Goal: Entertainment & Leisure: Consume media (video, audio)

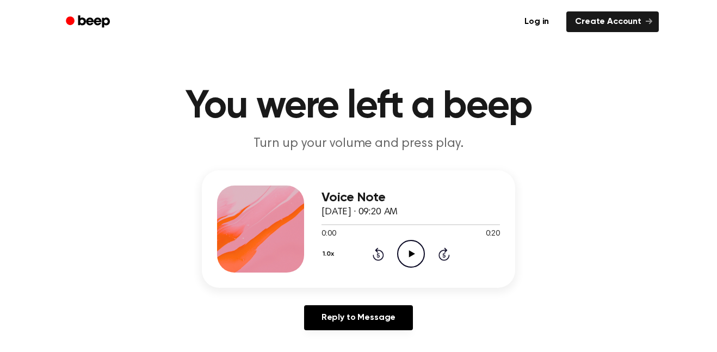
click at [418, 261] on icon "Play Audio" at bounding box center [411, 254] width 28 height 28
click at [407, 243] on icon "Pause Audio" at bounding box center [411, 254] width 28 height 28
click at [377, 261] on icon at bounding box center [378, 253] width 11 height 13
click at [410, 252] on icon at bounding box center [411, 253] width 6 height 7
click at [378, 255] on icon at bounding box center [377, 255] width 3 height 4
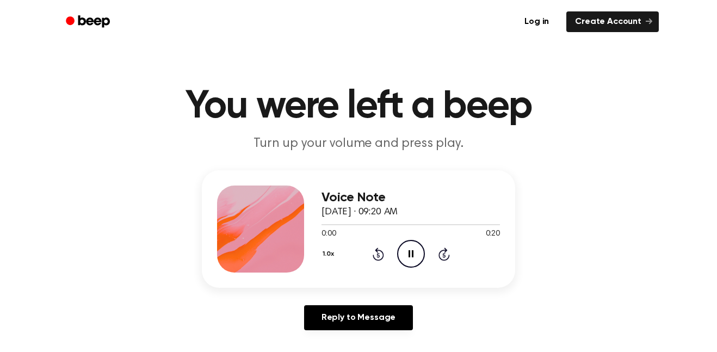
click at [400, 266] on icon "Pause Audio" at bounding box center [411, 254] width 28 height 28
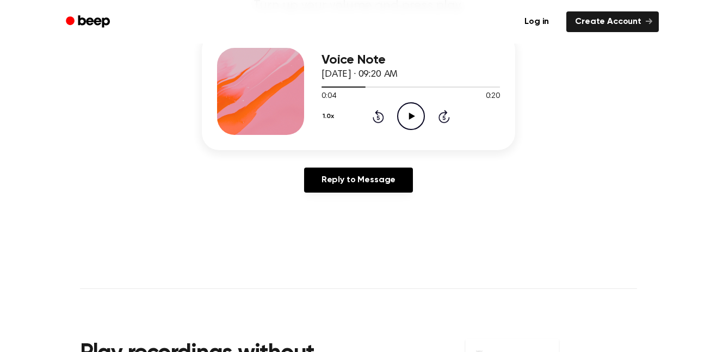
click at [413, 112] on icon "Play Audio" at bounding box center [411, 116] width 28 height 28
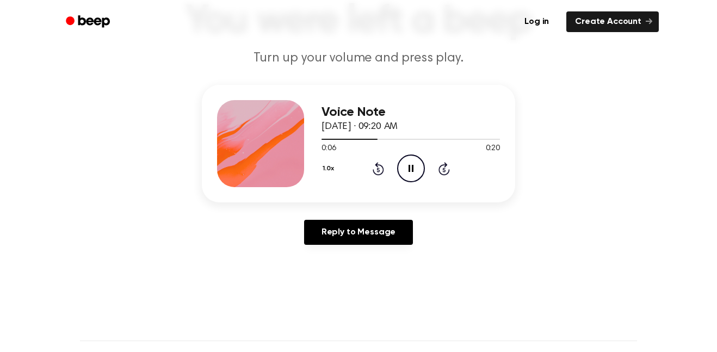
scroll to position [82, 0]
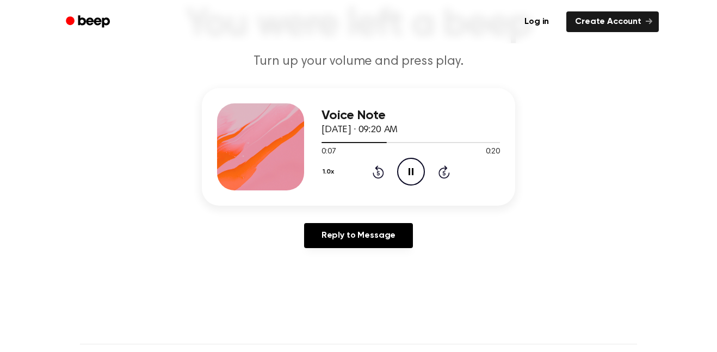
click at [416, 191] on div "Voice Note [DATE] · 09:20 AM 0:07 0:20 Your browser does not support the [objec…" at bounding box center [358, 146] width 313 height 117
click at [420, 179] on icon "Pause Audio" at bounding box center [411, 172] width 28 height 28
click at [382, 173] on icon "Rewind 5 seconds" at bounding box center [378, 172] width 12 height 14
click at [378, 173] on icon at bounding box center [377, 173] width 3 height 4
click at [412, 179] on icon "Play Audio" at bounding box center [411, 172] width 28 height 28
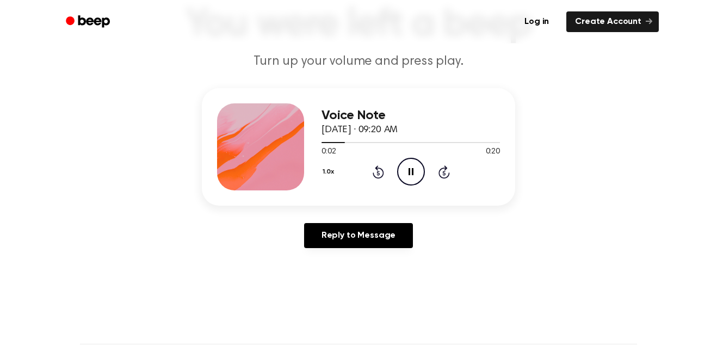
click at [411, 183] on icon "Pause Audio" at bounding box center [411, 172] width 28 height 28
click at [355, 179] on div "1.0x Rewind 5 seconds Play Audio Skip 5 seconds" at bounding box center [410, 172] width 178 height 28
click at [378, 173] on icon at bounding box center [377, 173] width 3 height 4
click at [418, 172] on icon "Play Audio" at bounding box center [411, 172] width 28 height 28
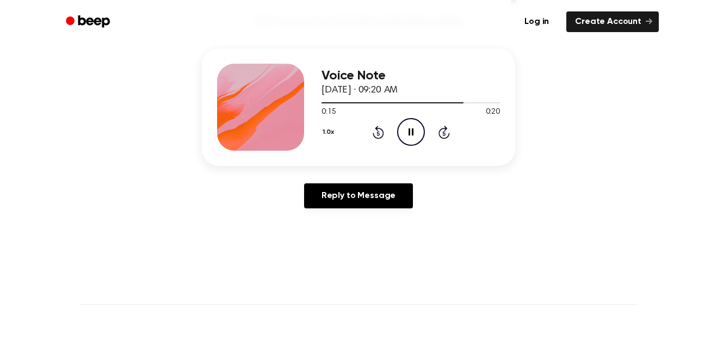
click at [381, 149] on div "Voice Note [DATE] · 09:20 AM 0:15 0:20 Your browser does not support the [objec…" at bounding box center [410, 107] width 178 height 87
click at [376, 133] on icon "Rewind 5 seconds" at bounding box center [378, 132] width 12 height 14
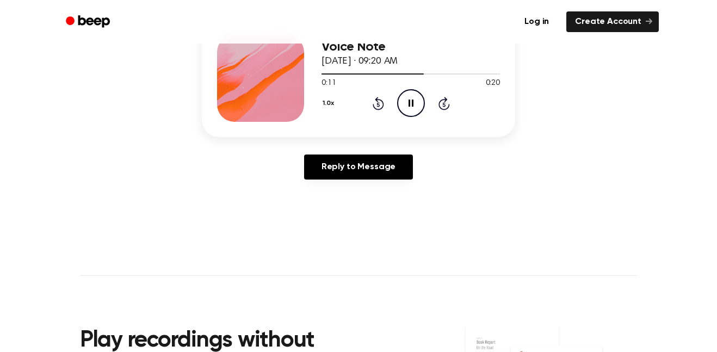
scroll to position [149, 0]
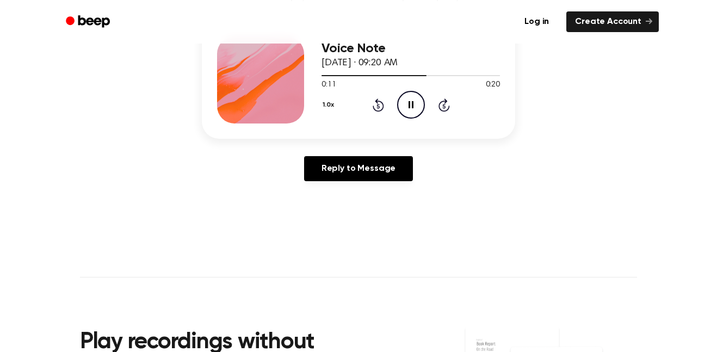
click at [383, 111] on icon "Rewind 5 seconds" at bounding box center [378, 105] width 12 height 14
click at [393, 111] on div "1.0x Rewind 5 seconds Pause Audio Skip 5 seconds" at bounding box center [410, 105] width 178 height 28
click at [378, 106] on icon at bounding box center [377, 106] width 3 height 4
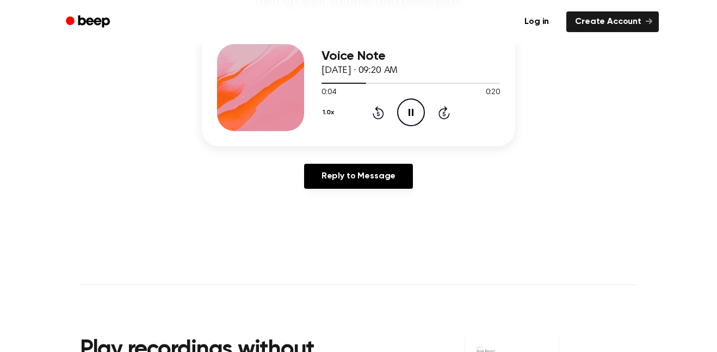
click at [372, 110] on icon "Rewind 5 seconds" at bounding box center [378, 113] width 12 height 14
click at [378, 114] on icon at bounding box center [377, 113] width 3 height 4
click at [410, 118] on icon "Pause Audio" at bounding box center [411, 112] width 28 height 28
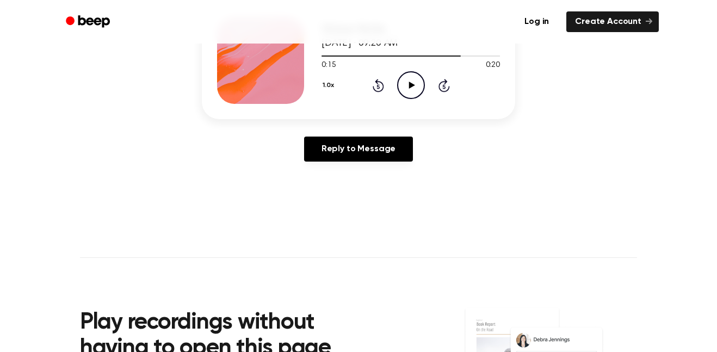
scroll to position [184, 0]
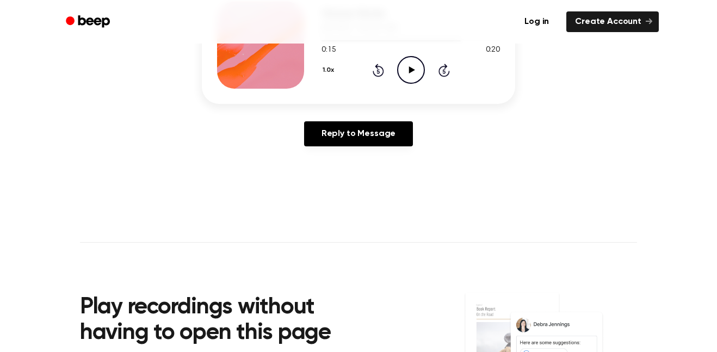
click at [394, 85] on div "Voice Note [DATE] · 09:20 AM 0:15 0:20 Your browser does not support the [objec…" at bounding box center [410, 45] width 178 height 87
click at [378, 71] on icon at bounding box center [377, 71] width 3 height 4
click at [431, 92] on div "Voice Note [DATE] · 09:20 AM 0:05 0:20 Your browser does not support the [objec…" at bounding box center [358, 44] width 313 height 117
click at [396, 71] on div "1.0x Rewind 5 seconds Play Audio Skip 5 seconds" at bounding box center [410, 70] width 178 height 28
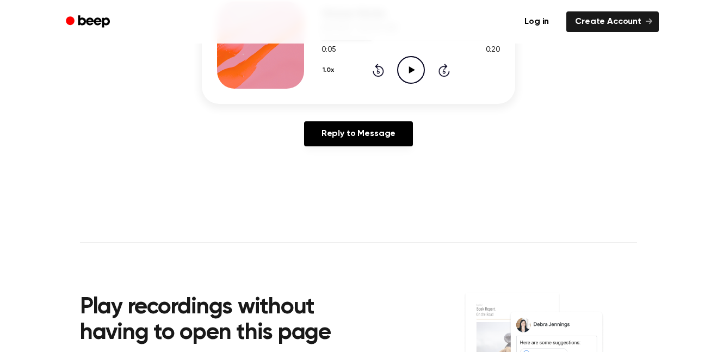
click at [386, 85] on div "Voice Note [DATE] · 09:20 AM 0:05 0:20 Your browser does not support the [objec…" at bounding box center [410, 45] width 178 height 87
click at [378, 71] on icon at bounding box center [377, 71] width 3 height 4
click at [427, 77] on div "1.0x Rewind 5 seconds Play Audio Skip 5 seconds" at bounding box center [410, 70] width 178 height 28
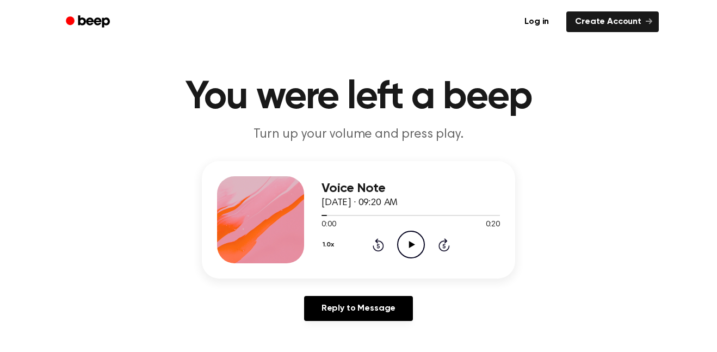
scroll to position [8, 0]
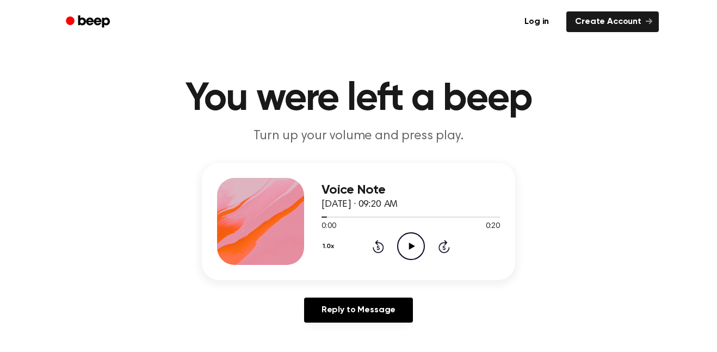
click at [395, 255] on div "1.0x Rewind 5 seconds Play Audio Skip 5 seconds" at bounding box center [410, 246] width 178 height 28
click at [404, 241] on icon "Play Audio" at bounding box center [411, 246] width 28 height 28
click at [373, 261] on div "Voice Note [DATE] · 09:20 AM 0:20 0:20 Your browser does not support the [objec…" at bounding box center [410, 221] width 178 height 87
click at [378, 248] on icon "Rewind 5 seconds" at bounding box center [378, 246] width 12 height 14
click at [381, 247] on icon "Rewind 5 seconds" at bounding box center [378, 246] width 12 height 14
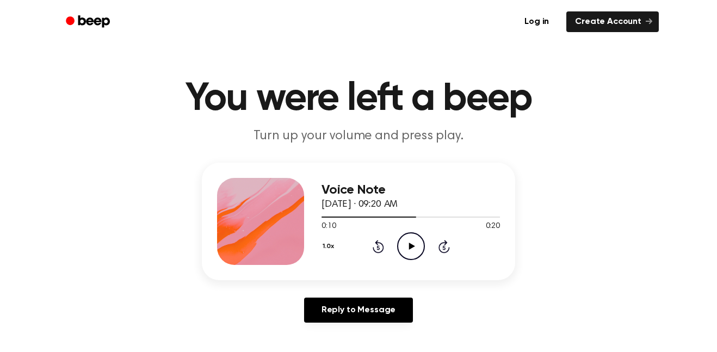
click at [414, 252] on icon "Play Audio" at bounding box center [411, 246] width 28 height 28
click at [376, 252] on icon at bounding box center [378, 246] width 11 height 13
click at [378, 247] on icon at bounding box center [377, 247] width 3 height 4
click at [381, 249] on icon "Rewind 5 seconds" at bounding box center [378, 246] width 12 height 14
click at [372, 241] on icon "Rewind 5 seconds" at bounding box center [378, 246] width 12 height 14
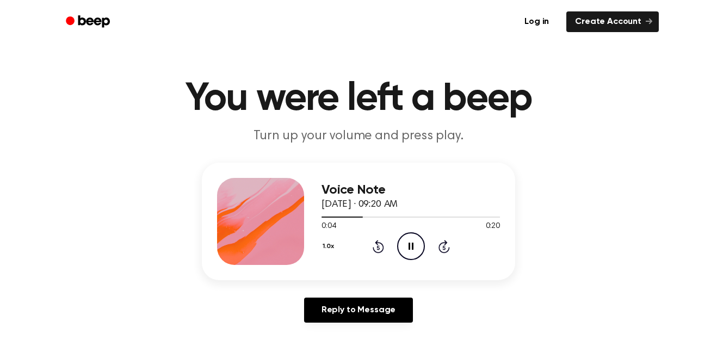
click at [382, 252] on icon "Rewind 5 seconds" at bounding box center [378, 246] width 12 height 14
click at [382, 249] on icon at bounding box center [378, 246] width 11 height 13
click at [381, 246] on icon "Rewind 5 seconds" at bounding box center [378, 246] width 12 height 14
click at [380, 253] on div "1.0x Rewind 5 seconds Pause Audio Skip 5 seconds" at bounding box center [410, 246] width 178 height 28
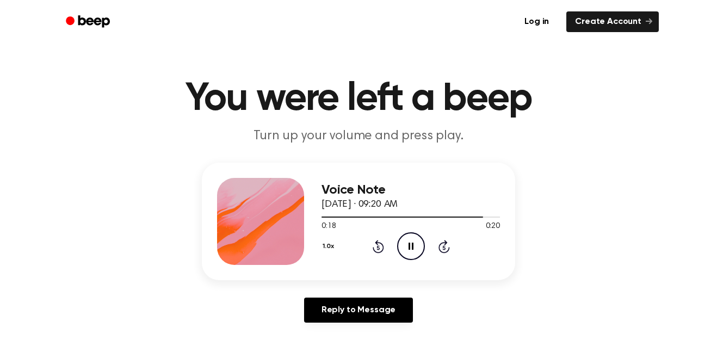
click at [380, 240] on icon "Rewind 5 seconds" at bounding box center [378, 246] width 12 height 14
click at [383, 245] on icon at bounding box center [378, 246] width 11 height 13
click at [382, 251] on icon at bounding box center [378, 246] width 11 height 13
click at [384, 253] on div "1.0x Rewind 5 seconds Pause Audio Skip 5 seconds" at bounding box center [410, 246] width 178 height 28
click at [378, 247] on icon at bounding box center [377, 247] width 3 height 4
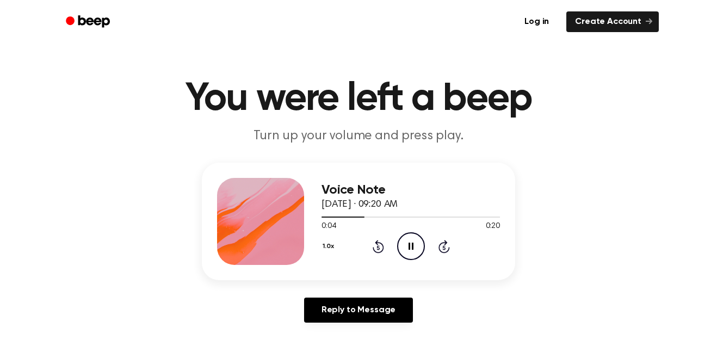
click at [382, 245] on icon at bounding box center [378, 246] width 11 height 13
click at [381, 248] on icon "Rewind 5 seconds" at bounding box center [378, 246] width 12 height 14
click at [417, 252] on icon "Play Audio" at bounding box center [411, 246] width 28 height 28
click at [378, 247] on icon at bounding box center [377, 247] width 3 height 4
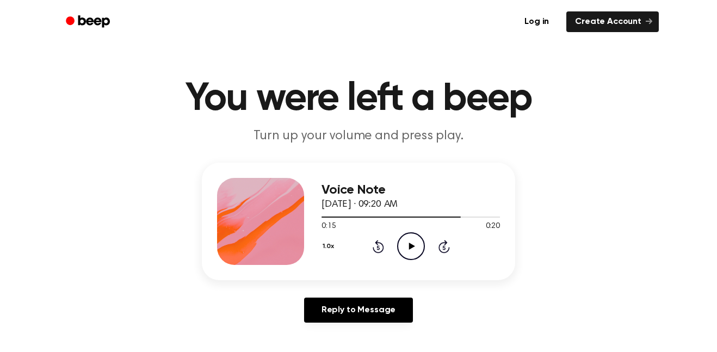
click at [373, 252] on icon "Rewind 5 seconds" at bounding box center [378, 246] width 12 height 14
click at [409, 239] on icon "Play Audio" at bounding box center [411, 246] width 28 height 28
click at [373, 246] on icon "Rewind 5 seconds" at bounding box center [378, 246] width 12 height 14
click at [374, 253] on div "1.0x Rewind 5 seconds Pause Audio Skip 5 seconds" at bounding box center [410, 246] width 178 height 28
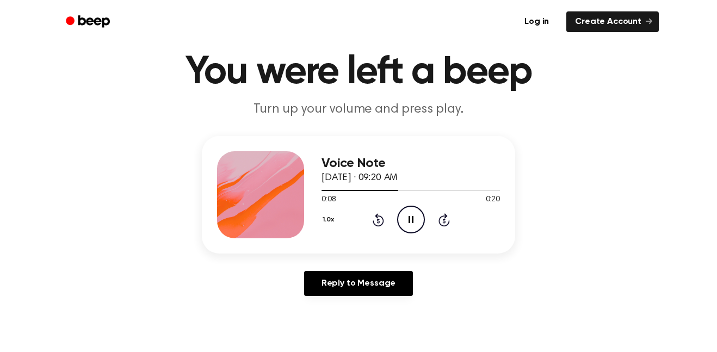
scroll to position [35, 0]
click at [371, 214] on div "1.0x Rewind 5 seconds Pause Audio Skip 5 seconds" at bounding box center [410, 219] width 178 height 28
click at [377, 237] on div "Voice Note [DATE] · 09:20 AM 0:09 0:20 Your browser does not support the [objec…" at bounding box center [410, 194] width 178 height 87
click at [379, 225] on icon at bounding box center [378, 219] width 11 height 13
click at [374, 224] on icon at bounding box center [378, 219] width 11 height 13
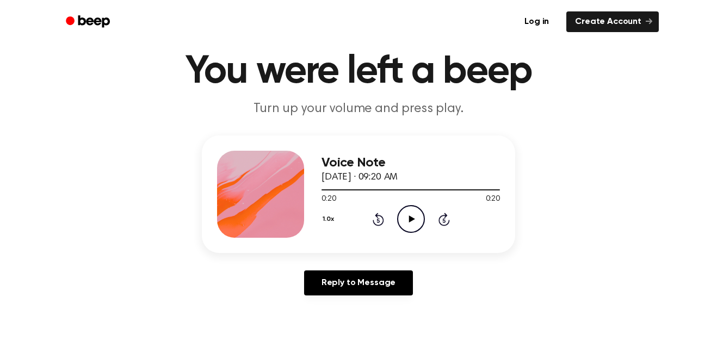
click at [380, 225] on icon at bounding box center [378, 219] width 11 height 13
click at [382, 214] on icon "Rewind 5 seconds" at bounding box center [378, 219] width 12 height 14
click at [377, 224] on icon "Rewind 5 seconds" at bounding box center [378, 219] width 12 height 14
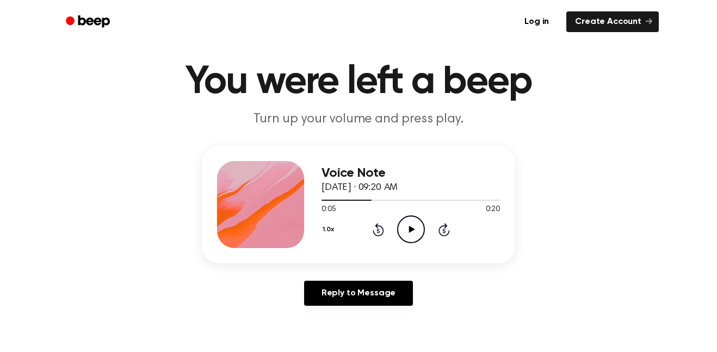
scroll to position [0, 0]
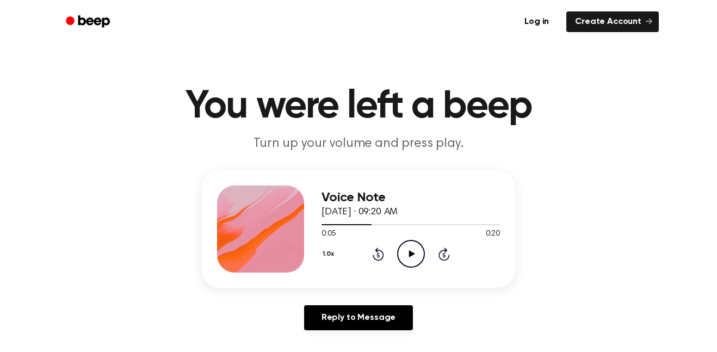
click at [415, 252] on icon "Play Audio" at bounding box center [411, 254] width 28 height 28
click at [408, 247] on icon "Play Audio" at bounding box center [411, 254] width 28 height 28
click at [381, 255] on icon "Rewind 5 seconds" at bounding box center [378, 254] width 12 height 14
click at [382, 248] on icon "Rewind 5 seconds" at bounding box center [378, 254] width 12 height 14
click at [360, 271] on div "Voice Note [DATE] · 09:20 AM 0:08 0:20 Your browser does not support the [objec…" at bounding box center [410, 228] width 178 height 87
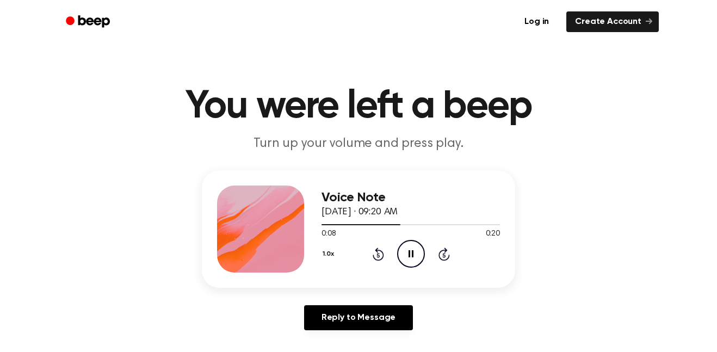
click at [378, 255] on icon at bounding box center [377, 255] width 3 height 4
click at [383, 252] on icon at bounding box center [378, 253] width 11 height 13
click at [378, 255] on icon at bounding box center [377, 255] width 3 height 4
click at [374, 262] on div "1.0x Rewind 5 seconds Pause Audio Skip 5 seconds" at bounding box center [410, 254] width 178 height 28
click at [372, 253] on icon "Rewind 5 seconds" at bounding box center [378, 254] width 12 height 14
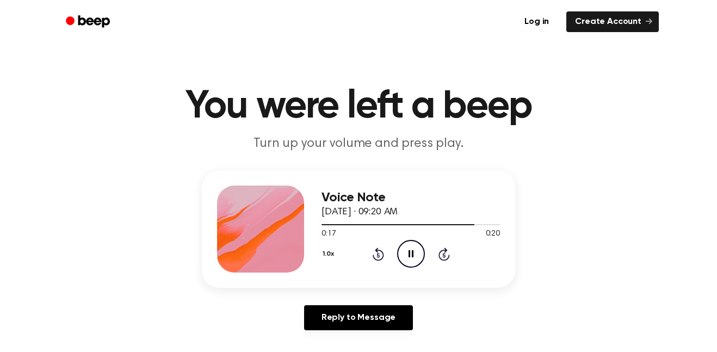
click at [373, 252] on icon "Rewind 5 seconds" at bounding box center [378, 254] width 12 height 14
click at [373, 257] on icon at bounding box center [378, 253] width 11 height 13
click at [378, 255] on icon at bounding box center [377, 255] width 3 height 4
click at [404, 244] on icon "Play Audio" at bounding box center [411, 254] width 28 height 28
click at [378, 255] on icon at bounding box center [377, 255] width 3 height 4
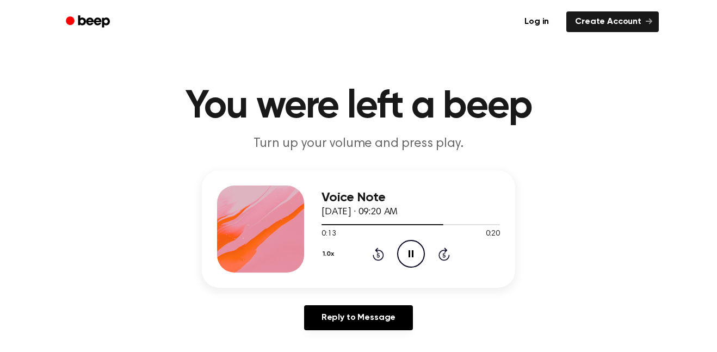
click at [375, 259] on icon at bounding box center [378, 253] width 11 height 13
click at [382, 251] on icon "Rewind 5 seconds" at bounding box center [378, 254] width 12 height 14
click at [417, 251] on icon "Pause Audio" at bounding box center [411, 254] width 28 height 28
click at [410, 228] on span at bounding box center [412, 224] width 9 height 9
click at [381, 249] on icon "Rewind 5 seconds" at bounding box center [378, 254] width 12 height 14
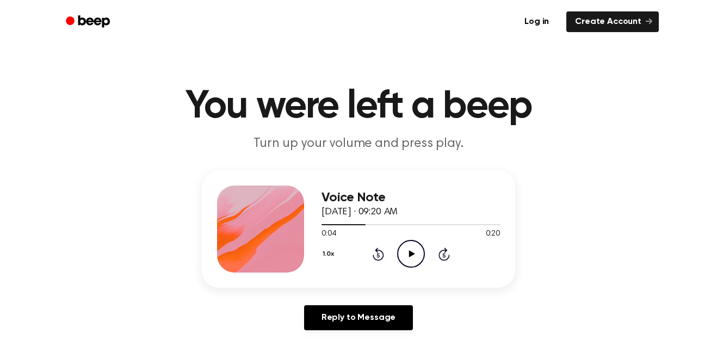
click at [395, 225] on div at bounding box center [410, 224] width 178 height 1
click at [406, 256] on icon "Play Audio" at bounding box center [411, 254] width 28 height 28
click at [379, 225] on div at bounding box center [358, 224] width 75 height 1
click at [324, 261] on button "1.0x" at bounding box center [329, 254] width 16 height 18
click at [357, 219] on div "Voice Note [DATE] · 09:20 AM" at bounding box center [410, 204] width 178 height 29
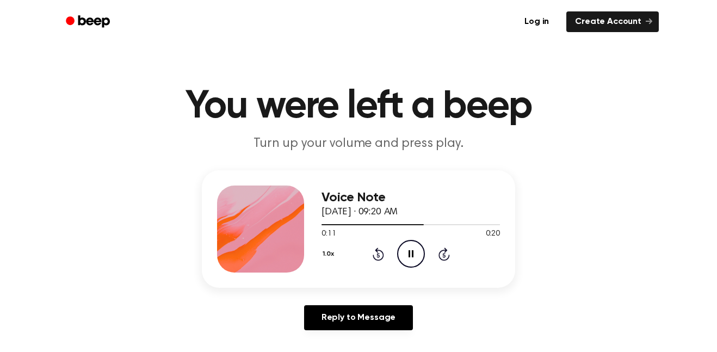
click at [376, 257] on icon "Rewind 5 seconds" at bounding box center [378, 254] width 12 height 14
click at [392, 255] on div "1.0x Rewind 5 seconds Pause Audio Skip 5 seconds" at bounding box center [410, 254] width 178 height 28
click at [378, 255] on icon at bounding box center [377, 255] width 3 height 4
click at [392, 225] on div at bounding box center [401, 224] width 160 height 1
click at [380, 250] on icon "Rewind 5 seconds" at bounding box center [378, 254] width 12 height 14
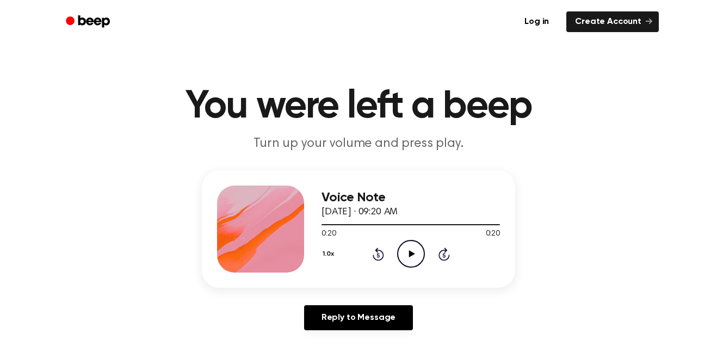
click at [370, 270] on div "Voice Note [DATE] · 09:20 AM 0:20 0:20 Your browser does not support the [objec…" at bounding box center [410, 228] width 178 height 87
click at [378, 255] on icon at bounding box center [377, 255] width 3 height 4
click at [390, 259] on div "1.0x Rewind 5 seconds Play Audio Skip 5 seconds" at bounding box center [410, 254] width 178 height 28
click at [383, 268] on div "1.0x Rewind 5 seconds Play Audio Skip 5 seconds" at bounding box center [410, 254] width 178 height 28
click at [384, 252] on div "1.0x Rewind 5 seconds Play Audio Skip 5 seconds" at bounding box center [410, 254] width 178 height 28
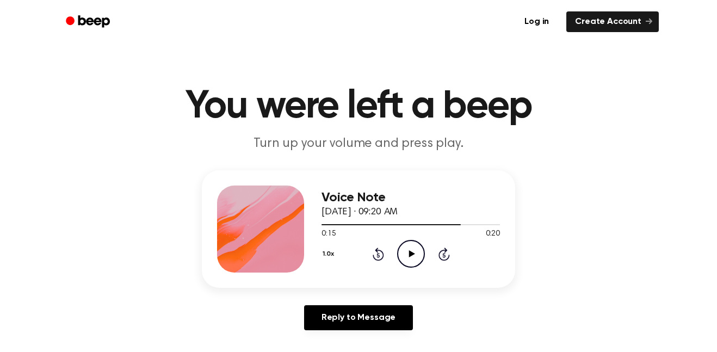
click at [355, 270] on div "Voice Note [DATE] · 09:20 AM 0:15 0:20 Your browser does not support the [objec…" at bounding box center [410, 228] width 178 height 87
click at [357, 257] on div "1.0x Rewind 5 seconds Play Audio Skip 5 seconds" at bounding box center [410, 254] width 178 height 28
click at [377, 271] on div "Voice Note [DATE] · 09:20 AM 0:15 0:20 Your browser does not support the [objec…" at bounding box center [410, 228] width 178 height 87
click at [378, 255] on icon at bounding box center [377, 255] width 3 height 4
click at [406, 267] on circle at bounding box center [411, 253] width 27 height 27
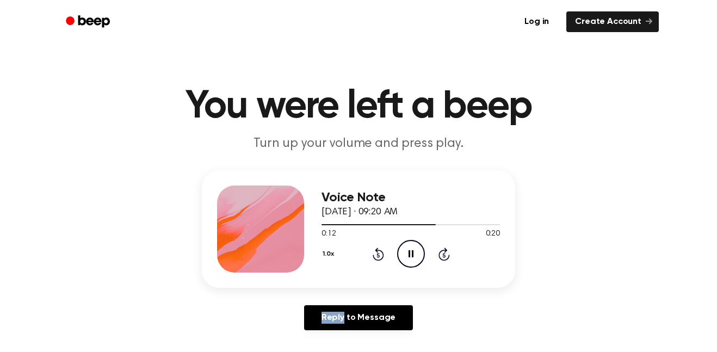
click at [351, 248] on div "1.0x Rewind 5 seconds Pause Audio Skip 5 seconds" at bounding box center [410, 254] width 178 height 28
click at [382, 254] on icon at bounding box center [378, 253] width 11 height 13
click at [382, 275] on div "Voice Note [DATE] · 09:20 AM 0:20 0:20 Your browser does not support the [objec…" at bounding box center [358, 228] width 313 height 117
click at [379, 255] on icon "Rewind 5 seconds" at bounding box center [378, 254] width 12 height 14
click at [393, 257] on div "1.0x Rewind 5 seconds Play Audio Skip 5 seconds" at bounding box center [410, 254] width 178 height 28
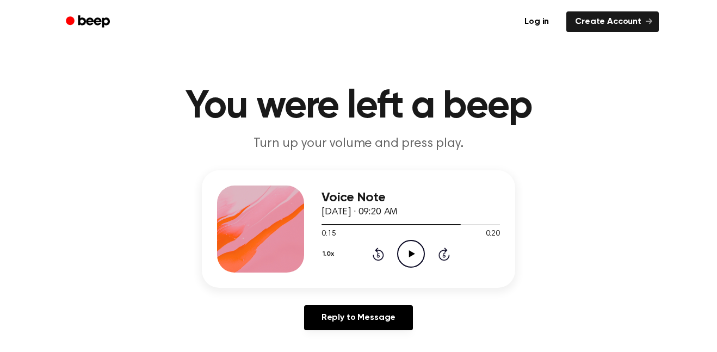
click at [407, 252] on icon "Play Audio" at bounding box center [411, 254] width 28 height 28
click at [381, 250] on icon "Rewind 5 seconds" at bounding box center [378, 254] width 12 height 14
click at [378, 255] on icon at bounding box center [377, 255] width 3 height 4
click at [380, 262] on div "1.0x Rewind 5 seconds Play Audio Skip 5 seconds" at bounding box center [410, 254] width 178 height 28
click at [378, 255] on icon at bounding box center [377, 255] width 3 height 4
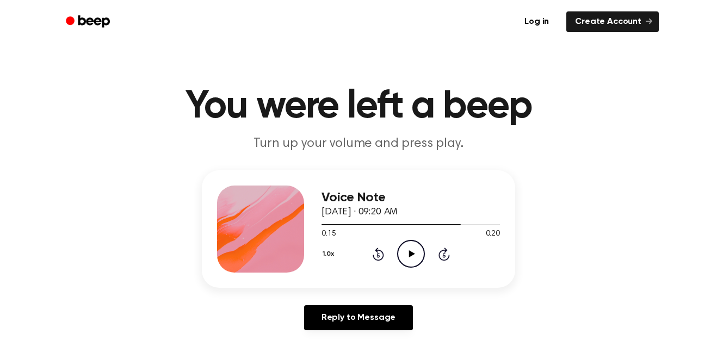
click at [373, 256] on icon at bounding box center [378, 253] width 11 height 13
click at [417, 259] on icon "Play Audio" at bounding box center [411, 254] width 28 height 28
click at [378, 255] on icon at bounding box center [377, 255] width 3 height 4
click at [372, 247] on icon "Rewind 5 seconds" at bounding box center [378, 254] width 12 height 14
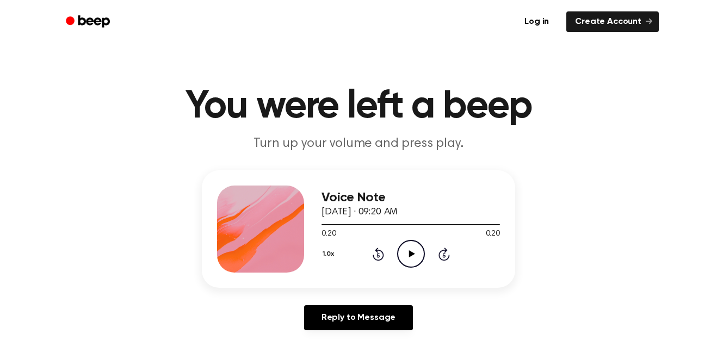
click at [380, 249] on icon "Rewind 5 seconds" at bounding box center [378, 254] width 12 height 14
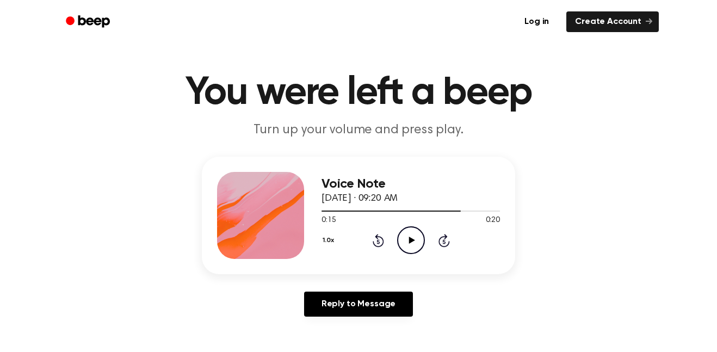
scroll to position [29, 0]
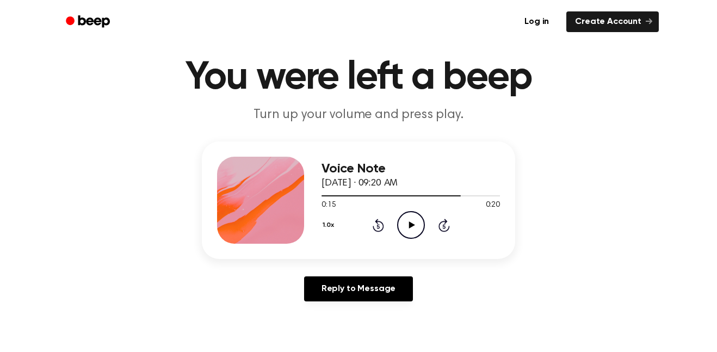
click at [390, 220] on div "1.0x Rewind 5 seconds Play Audio Skip 5 seconds" at bounding box center [410, 225] width 178 height 28
click at [382, 223] on icon at bounding box center [378, 225] width 11 height 13
click at [383, 226] on icon at bounding box center [378, 225] width 11 height 13
click at [414, 224] on icon "Play Audio" at bounding box center [411, 225] width 28 height 28
click at [414, 229] on icon "Pause Audio" at bounding box center [411, 225] width 28 height 28
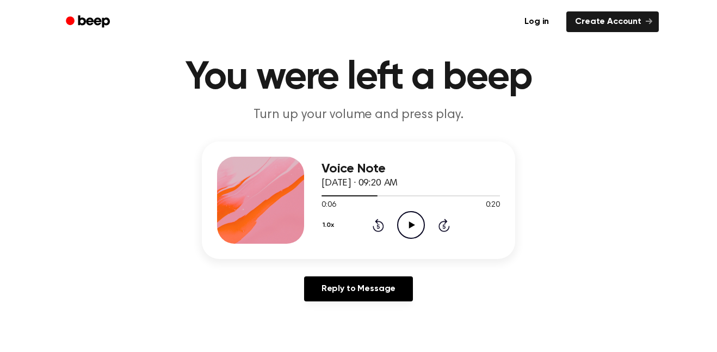
click at [405, 226] on icon "Play Audio" at bounding box center [411, 225] width 28 height 28
click at [382, 232] on icon "Rewind 5 seconds" at bounding box center [378, 225] width 12 height 14
click at [378, 227] on icon "Rewind 5 seconds" at bounding box center [378, 225] width 12 height 14
click at [412, 230] on icon "Play Audio" at bounding box center [411, 225] width 28 height 28
click at [378, 226] on icon at bounding box center [377, 226] width 3 height 4
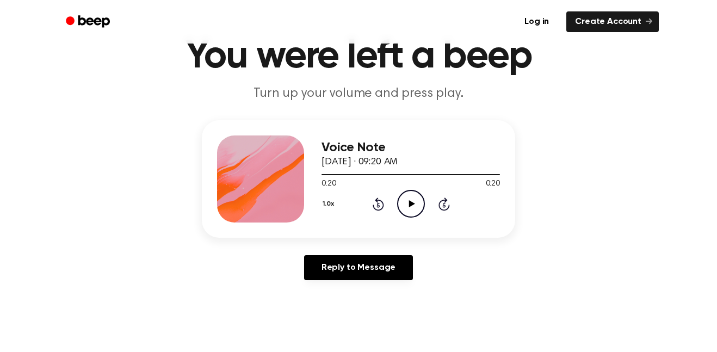
scroll to position [49, 0]
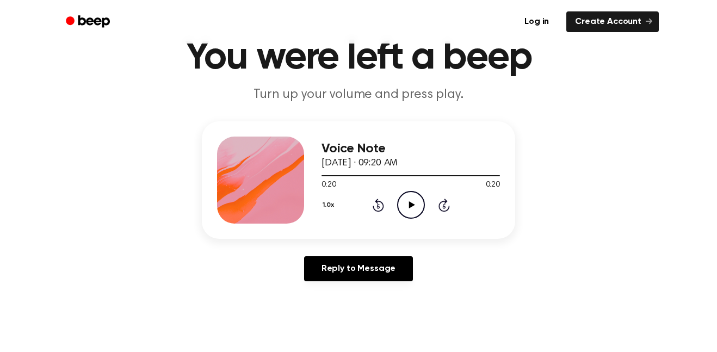
click at [372, 204] on icon "Rewind 5 seconds" at bounding box center [378, 205] width 12 height 14
click at [375, 198] on icon "Rewind 5 seconds" at bounding box center [378, 205] width 12 height 14
click at [372, 199] on icon "Rewind 5 seconds" at bounding box center [378, 205] width 12 height 14
click at [405, 213] on icon "Play Audio" at bounding box center [411, 205] width 28 height 28
click at [389, 204] on div "1.0x Rewind 5 seconds Play Audio Skip 5 seconds" at bounding box center [410, 205] width 178 height 28
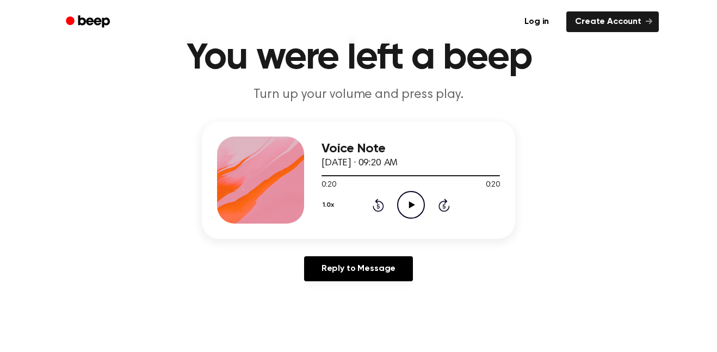
click at [405, 206] on icon "Play Audio" at bounding box center [411, 205] width 28 height 28
click at [390, 206] on div "1.0x Rewind 5 seconds Pause Audio Skip 5 seconds" at bounding box center [410, 205] width 178 height 28
click at [382, 205] on icon at bounding box center [378, 205] width 11 height 13
click at [380, 200] on icon "Rewind 5 seconds" at bounding box center [378, 205] width 12 height 14
click at [415, 218] on circle at bounding box center [411, 204] width 27 height 27
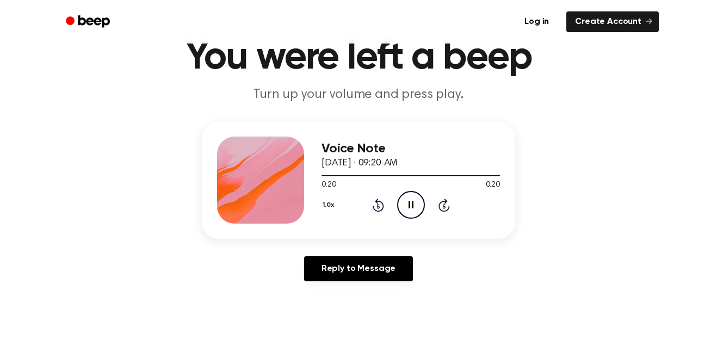
click at [378, 206] on icon at bounding box center [377, 206] width 3 height 4
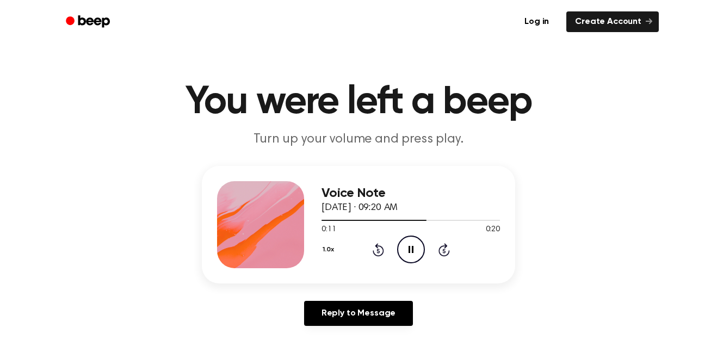
scroll to position [0, 0]
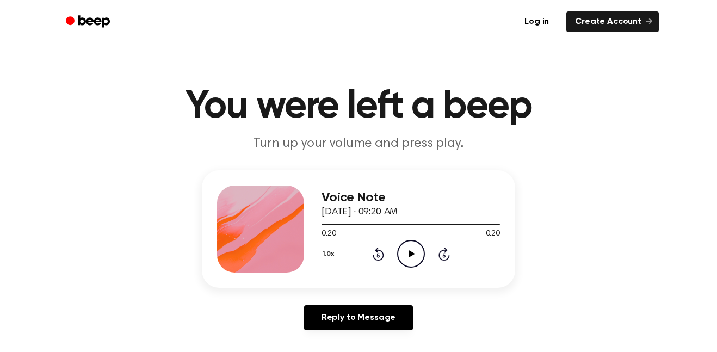
click at [389, 271] on div "Voice Note [DATE] · 09:20 AM 0:20 0:20 Your browser does not support the [objec…" at bounding box center [410, 228] width 178 height 87
click at [389, 228] on div at bounding box center [410, 224] width 178 height 9
click at [448, 261] on icon "Skip 5 seconds" at bounding box center [444, 254] width 12 height 14
click at [405, 266] on circle at bounding box center [411, 253] width 27 height 27
click at [411, 252] on icon "Pause Audio" at bounding box center [411, 254] width 28 height 28
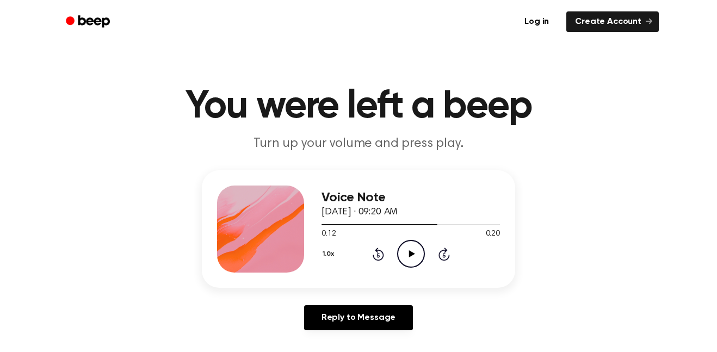
click at [401, 248] on icon "Play Audio" at bounding box center [411, 254] width 28 height 28
click at [379, 248] on icon "Rewind 5 seconds" at bounding box center [378, 254] width 12 height 14
click at [367, 240] on div "1.0x Rewind 5 seconds Play Audio Skip 5 seconds" at bounding box center [410, 254] width 178 height 28
click at [419, 241] on icon "Play Audio" at bounding box center [411, 254] width 28 height 28
